Goal: Information Seeking & Learning: Find specific fact

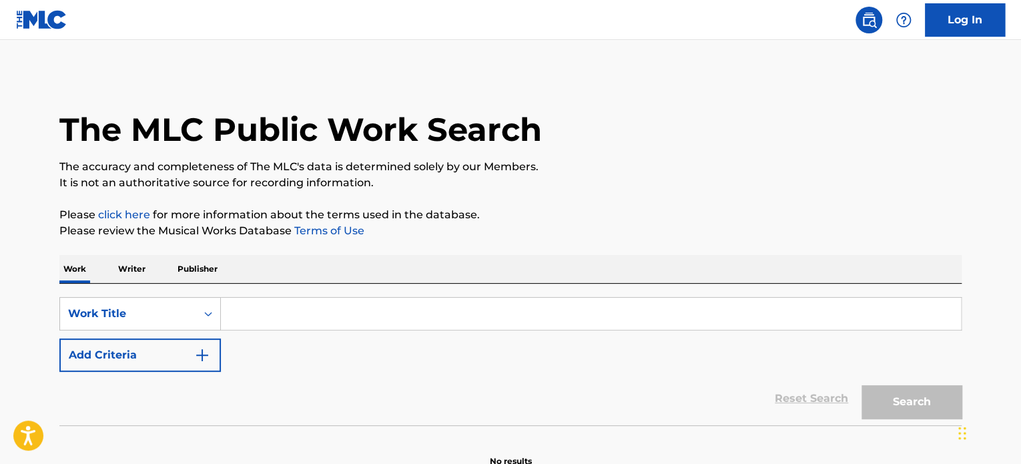
click at [314, 317] on input "Search Form" at bounding box center [591, 314] width 740 height 32
paste input "Stray Kids - Stray Kids"
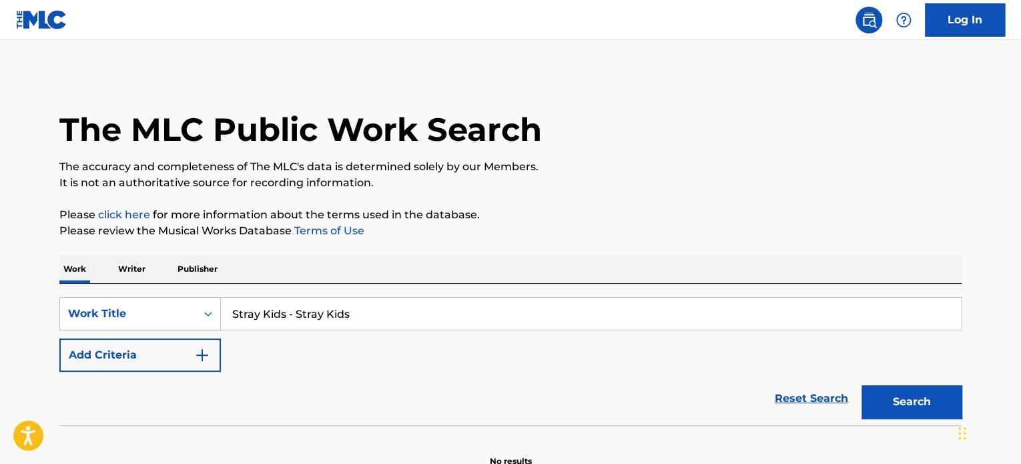
type input "Stray Kids - Stray Kids"
click at [913, 400] on button "Search" at bounding box center [911, 401] width 100 height 33
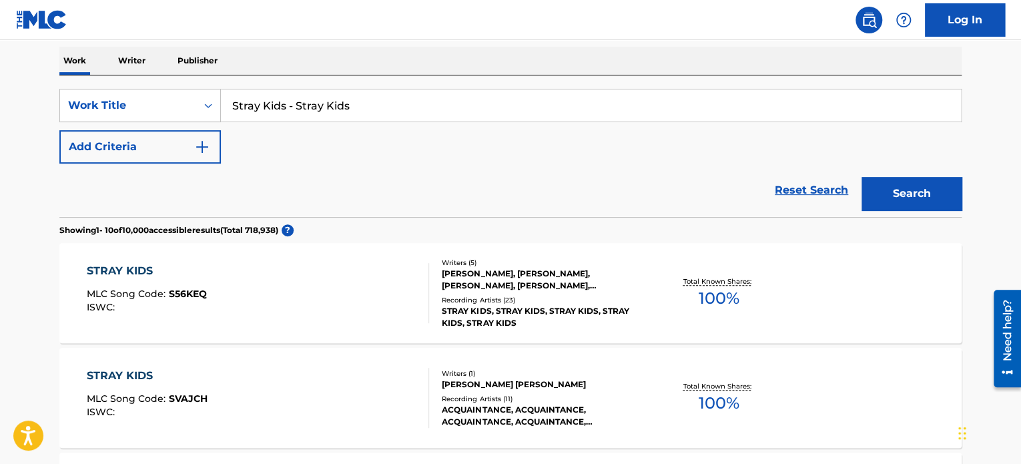
scroll to position [334, 0]
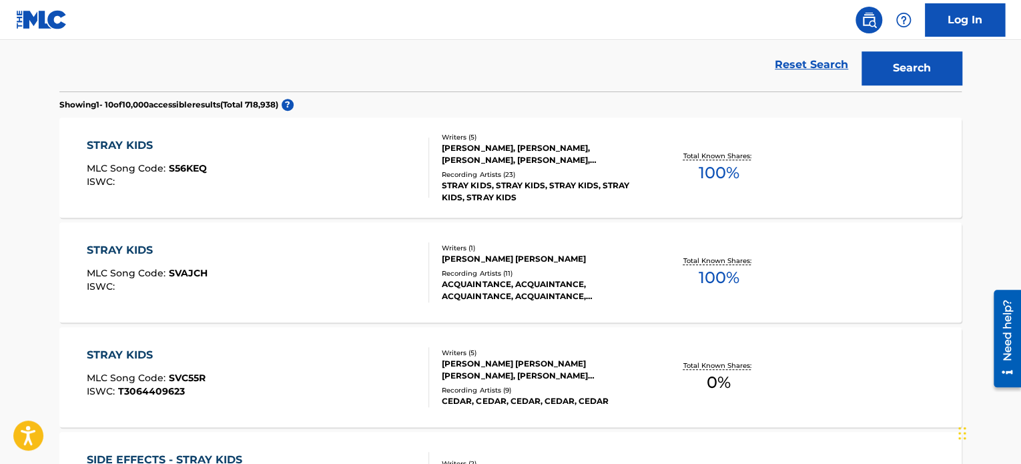
click at [371, 163] on div "STRAY KIDS MLC Song Code : S56KEQ ISWC :" at bounding box center [258, 167] width 343 height 60
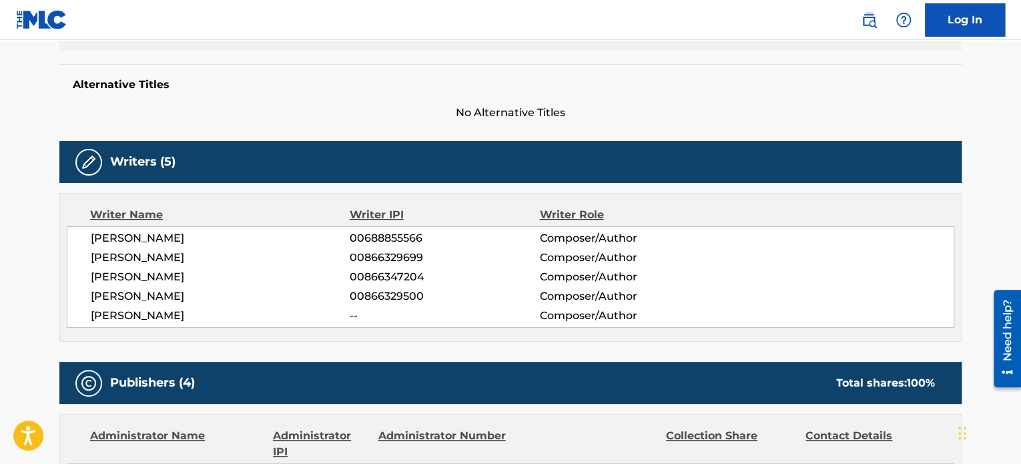
scroll to position [334, 0]
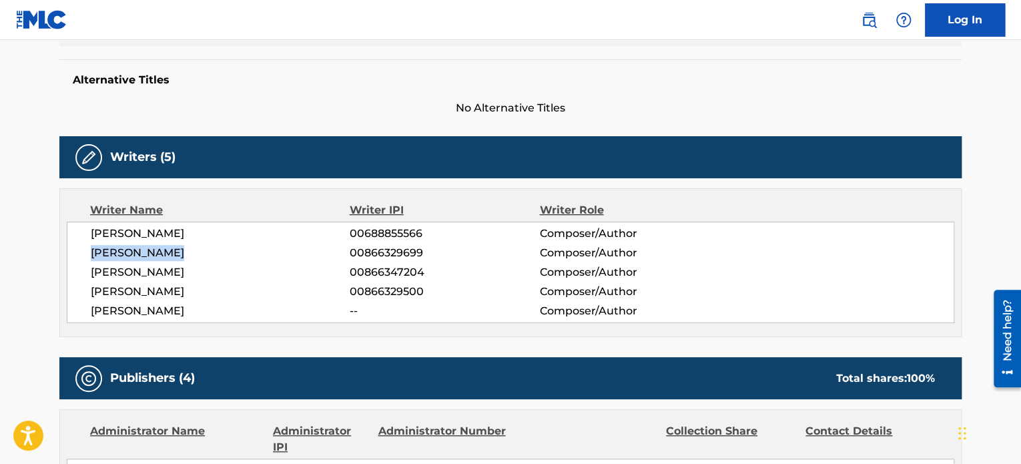
drag, startPoint x: 195, startPoint y: 254, endPoint x: 81, endPoint y: 254, distance: 113.4
click at [81, 254] on div "[PERSON_NAME] 00688855566 Composer/Author [PERSON_NAME] 00866329699 Composer/Au…" at bounding box center [510, 272] width 887 height 101
click at [230, 256] on span "[PERSON_NAME]" at bounding box center [220, 253] width 259 height 16
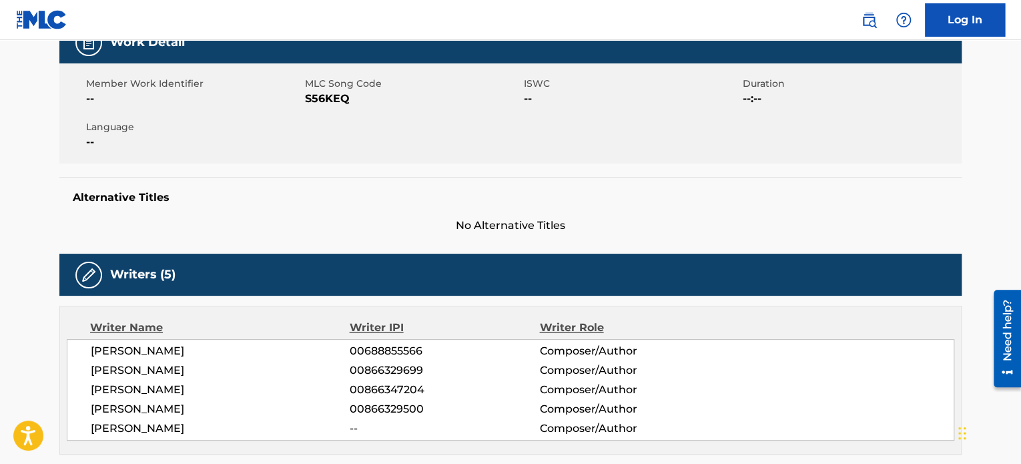
scroll to position [267, 0]
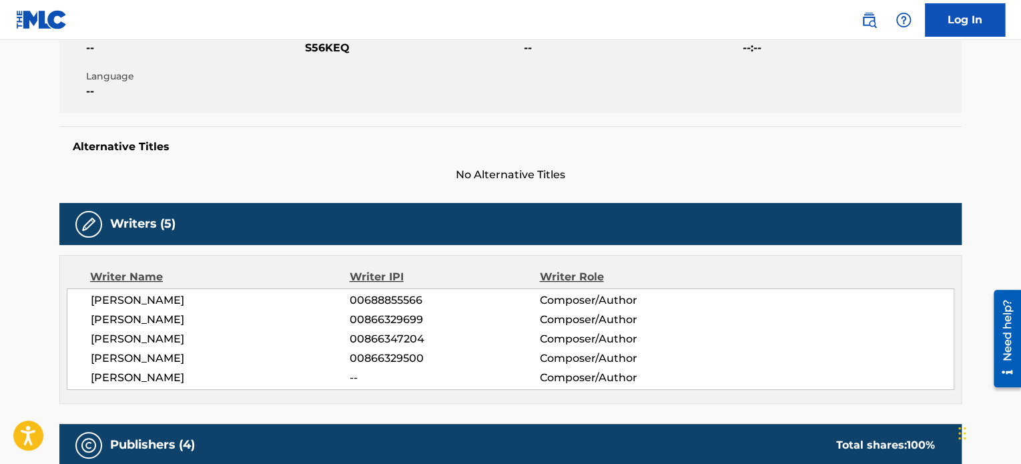
drag, startPoint x: 241, startPoint y: 298, endPoint x: 83, endPoint y: 299, distance: 158.1
click at [83, 299] on div "[PERSON_NAME] 00688855566 Composer/Author [PERSON_NAME] 00866329699 Composer/Au…" at bounding box center [510, 338] width 887 height 101
drag, startPoint x: 185, startPoint y: 320, endPoint x: 87, endPoint y: 318, distance: 97.4
click at [87, 318] on div "[PERSON_NAME] 00688855566 Composer/Author [PERSON_NAME] 00866329699 Composer/Au…" at bounding box center [510, 338] width 887 height 101
drag, startPoint x: 166, startPoint y: 341, endPoint x: 81, endPoint y: 345, distance: 84.8
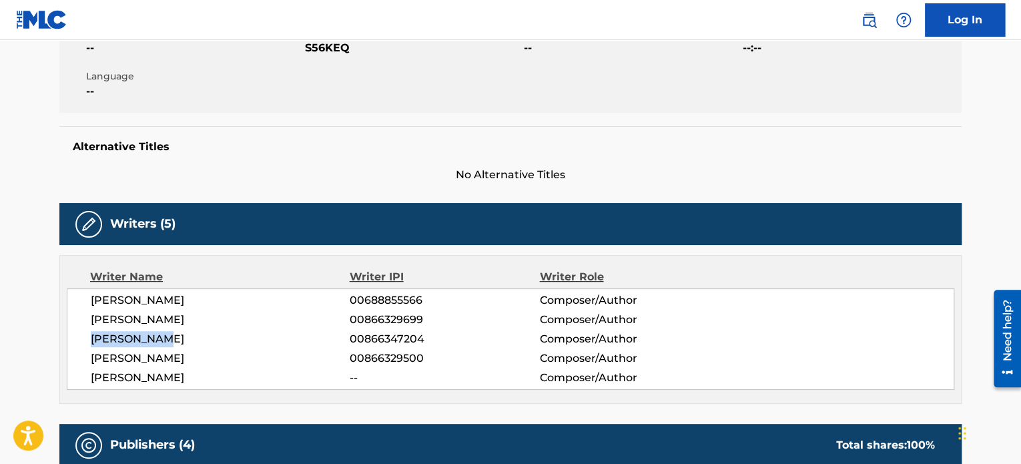
click at [81, 345] on div "[PERSON_NAME] 00688855566 Composer/Author [PERSON_NAME] 00866329699 Composer/Au…" at bounding box center [510, 338] width 887 height 101
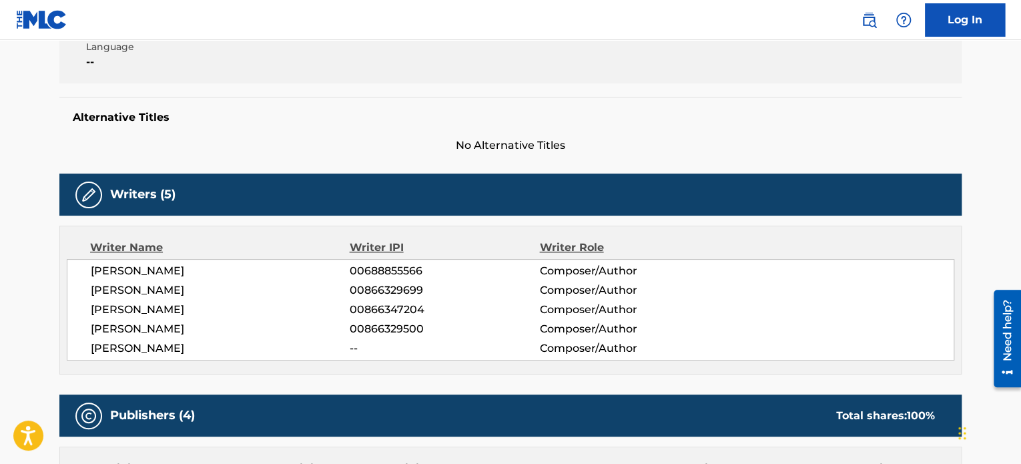
scroll to position [240, 0]
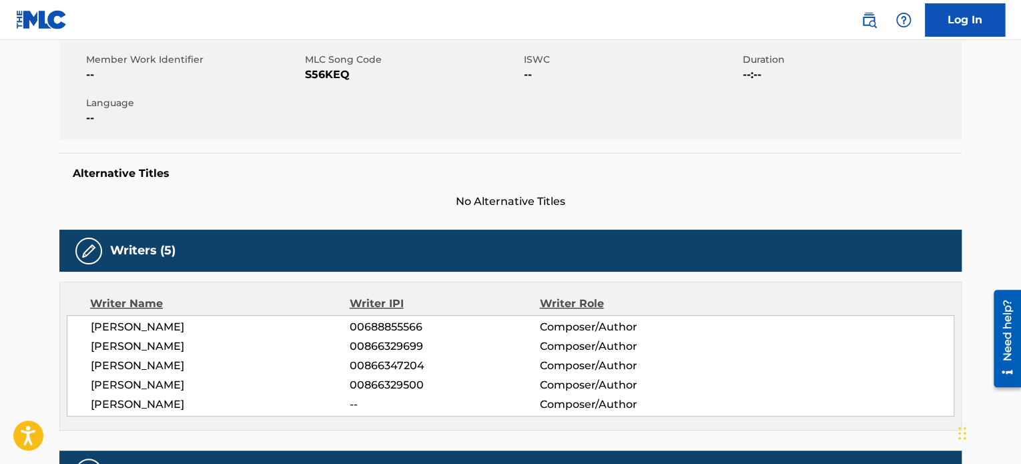
drag, startPoint x: 89, startPoint y: 326, endPoint x: 240, endPoint y: 327, distance: 151.5
click at [240, 327] on div "[PERSON_NAME] 00688855566 Composer/Author [PERSON_NAME] 00866329699 Composer/Au…" at bounding box center [510, 365] width 887 height 101
drag, startPoint x: 92, startPoint y: 344, endPoint x: 196, endPoint y: 346, distance: 103.5
click at [196, 346] on span "[PERSON_NAME]" at bounding box center [220, 346] width 259 height 16
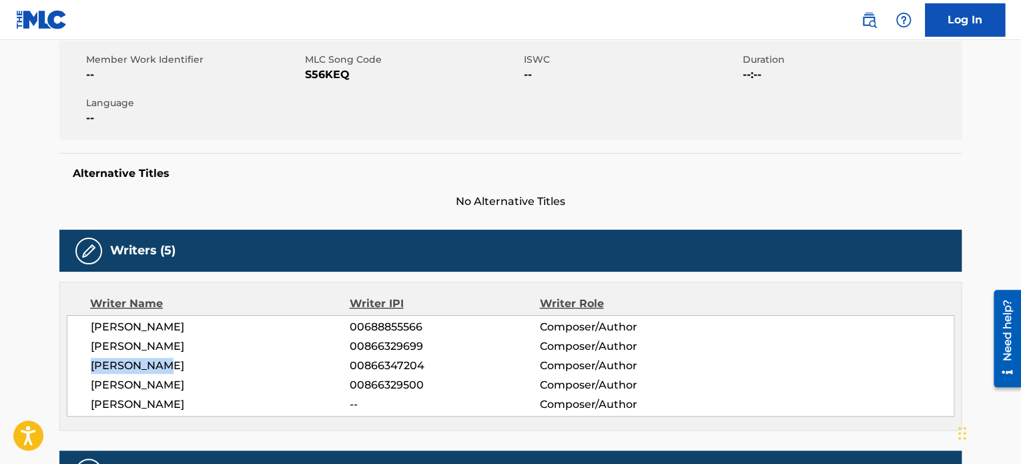
drag, startPoint x: 136, startPoint y: 363, endPoint x: 174, endPoint y: 363, distance: 38.0
click at [174, 363] on div "[PERSON_NAME] 00688855566 Composer/Author [PERSON_NAME] 00866329699 Composer/Au…" at bounding box center [510, 365] width 887 height 101
drag, startPoint x: 86, startPoint y: 381, endPoint x: 284, endPoint y: 381, distance: 198.2
click at [284, 381] on div "[PERSON_NAME] 00688855566 Composer/Author [PERSON_NAME] 00866329699 Composer/Au…" at bounding box center [510, 365] width 887 height 101
drag, startPoint x: 88, startPoint y: 402, endPoint x: 179, endPoint y: 402, distance: 90.7
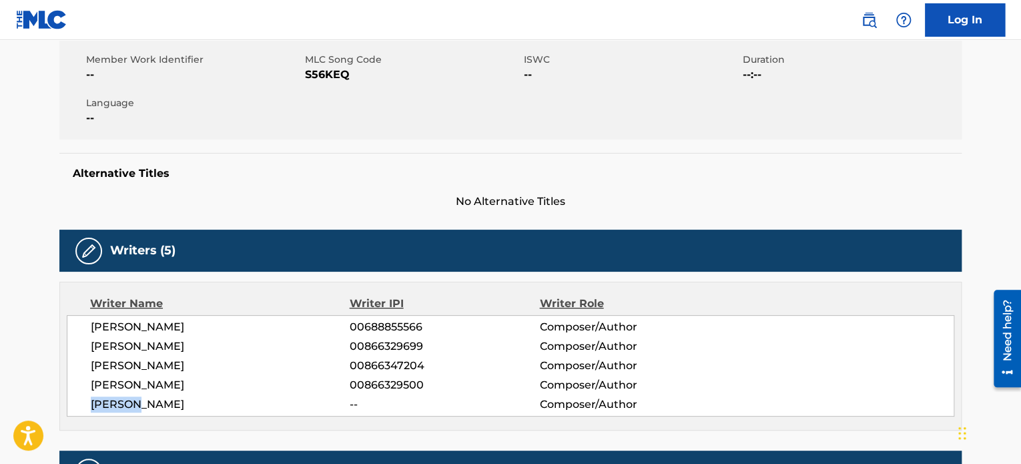
click at [178, 402] on div "[PERSON_NAME] 00688855566 Composer/Author [PERSON_NAME] 00866329699 Composer/Au…" at bounding box center [510, 365] width 887 height 101
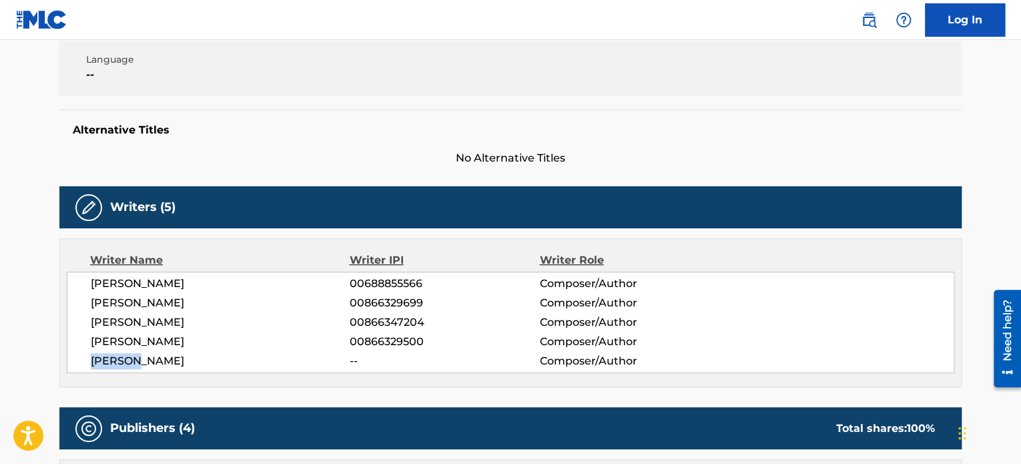
scroll to position [307, 0]
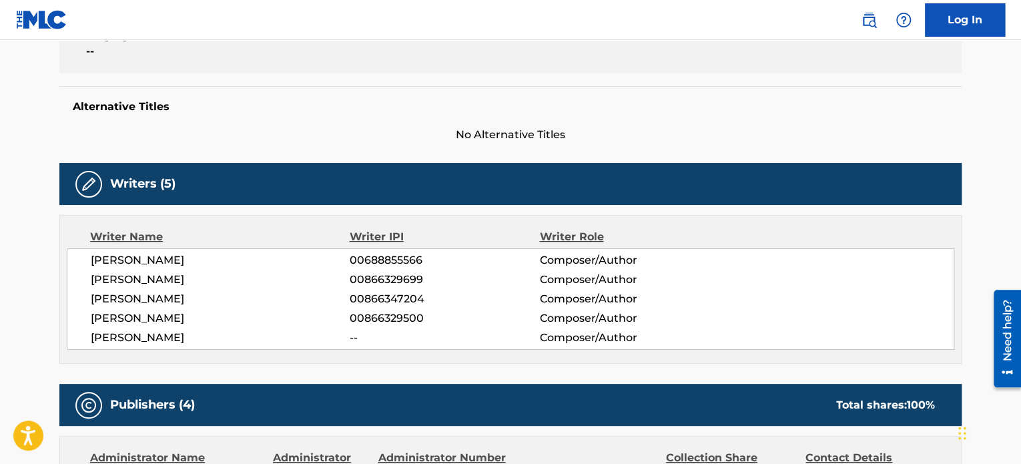
drag, startPoint x: 91, startPoint y: 338, endPoint x: 161, endPoint y: 339, distance: 70.1
click at [161, 339] on span "[PERSON_NAME]" at bounding box center [220, 338] width 259 height 16
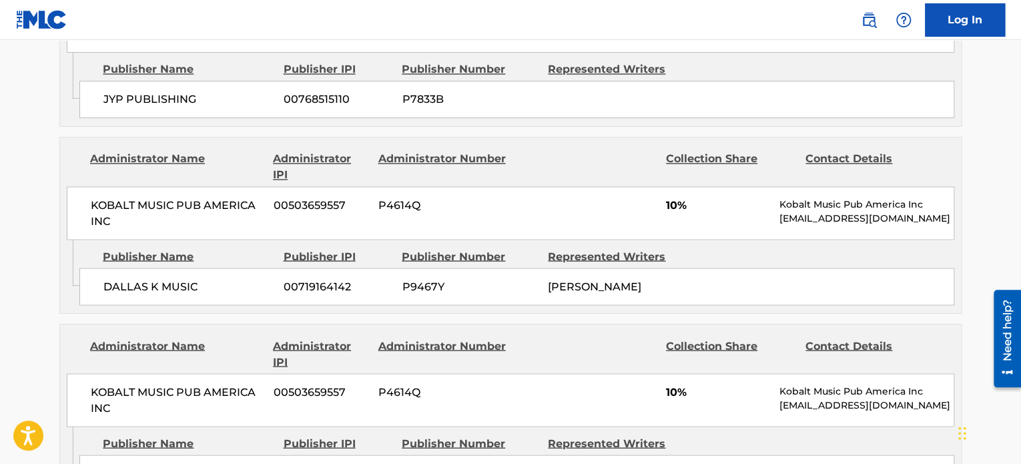
scroll to position [1108, 0]
